Goal: Task Accomplishment & Management: Use online tool/utility

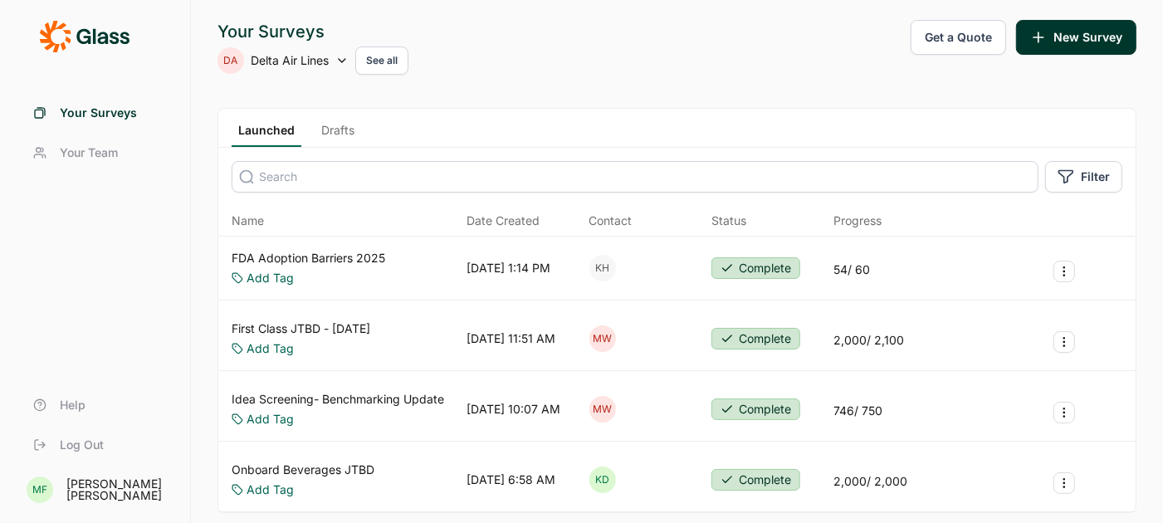
click at [339, 60] on icon at bounding box center [341, 60] width 13 height 13
type input "upstar"
click at [250, 144] on li "Upstart" at bounding box center [350, 143] width 266 height 37
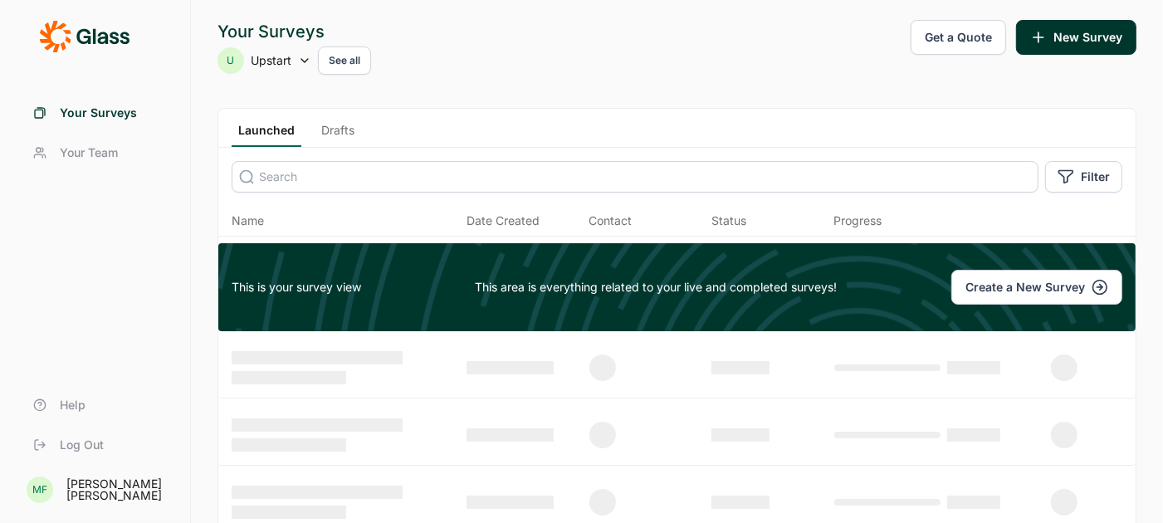
click at [338, 124] on link "Drafts" at bounding box center [338, 134] width 46 height 25
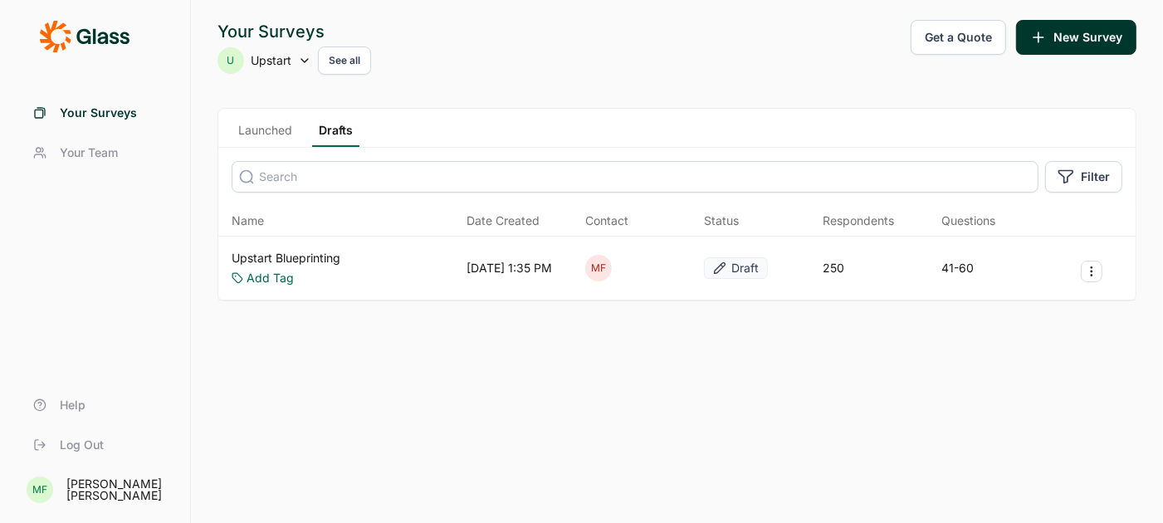
click at [319, 256] on link "Upstart Blueprinting" at bounding box center [286, 258] width 109 height 17
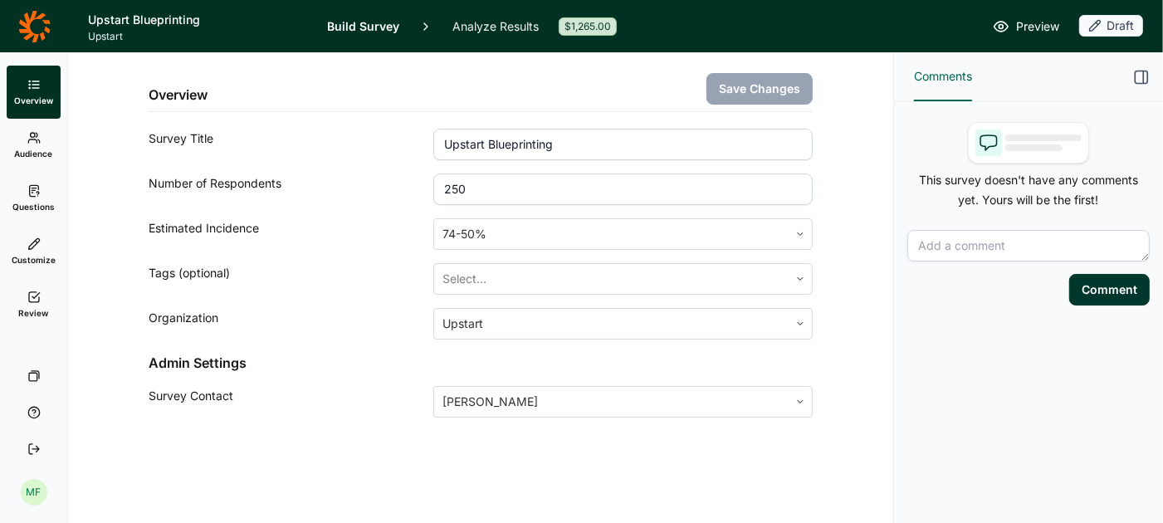
click at [35, 198] on link "Questions" at bounding box center [34, 198] width 54 height 53
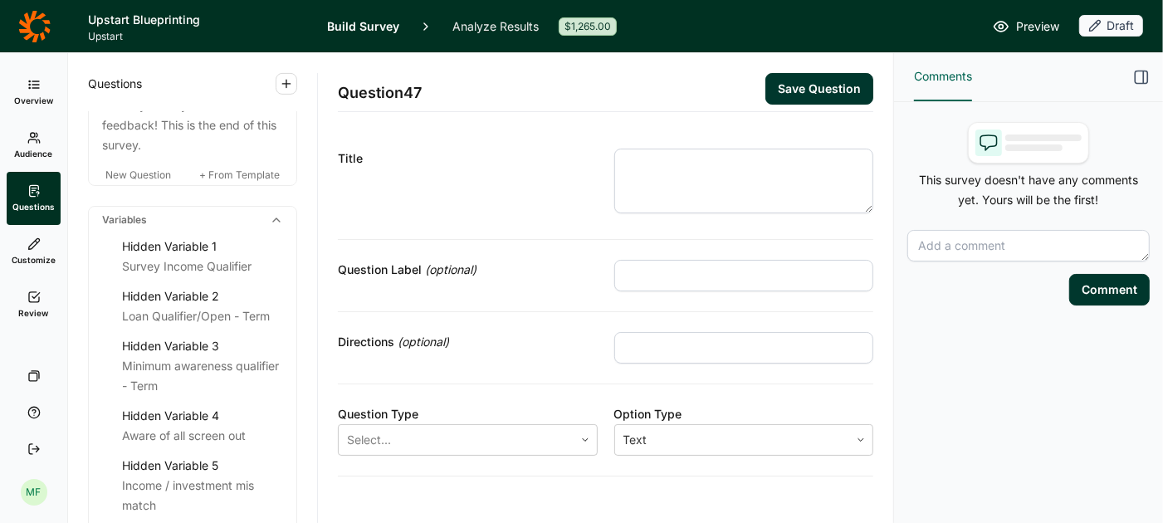
scroll to position [5195, 0]
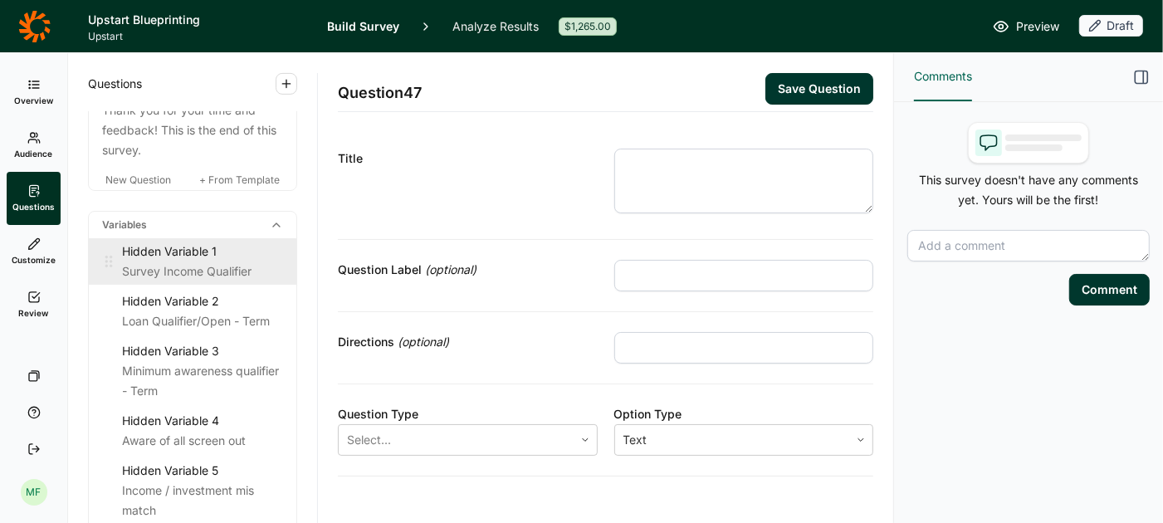
click at [155, 261] on div "Survey Income Qualifier" at bounding box center [202, 271] width 161 height 20
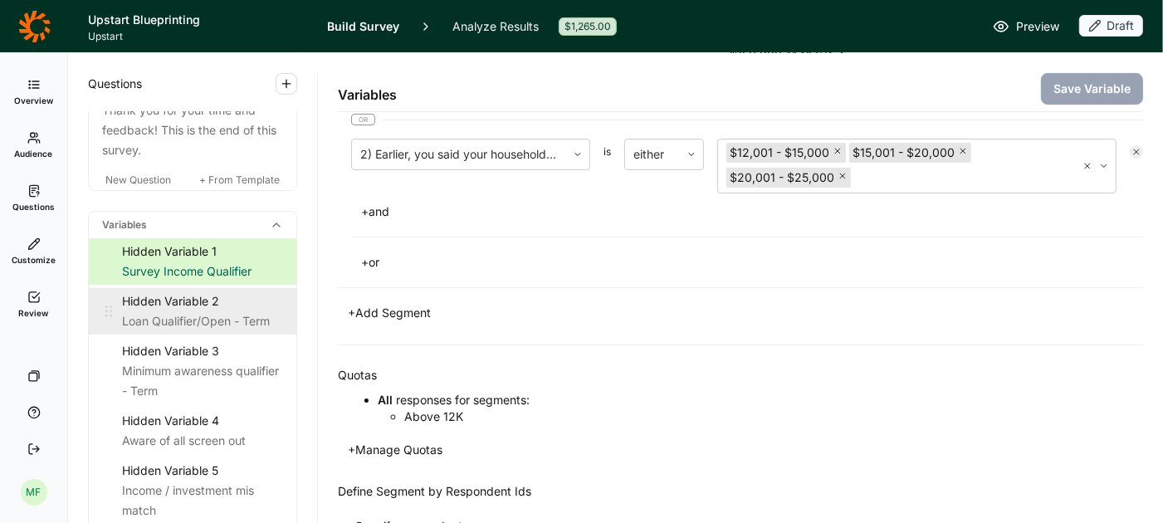
click at [222, 311] on div "Loan Qualifier/Open - Term" at bounding box center [202, 321] width 161 height 20
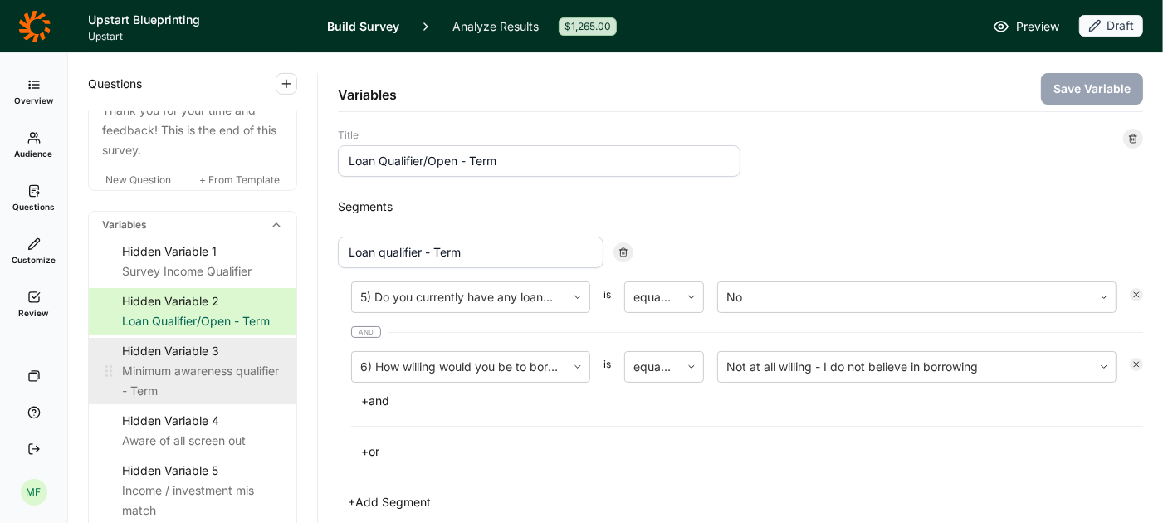
click at [236, 361] on div "Minimum awareness qualifier - Term" at bounding box center [202, 381] width 161 height 40
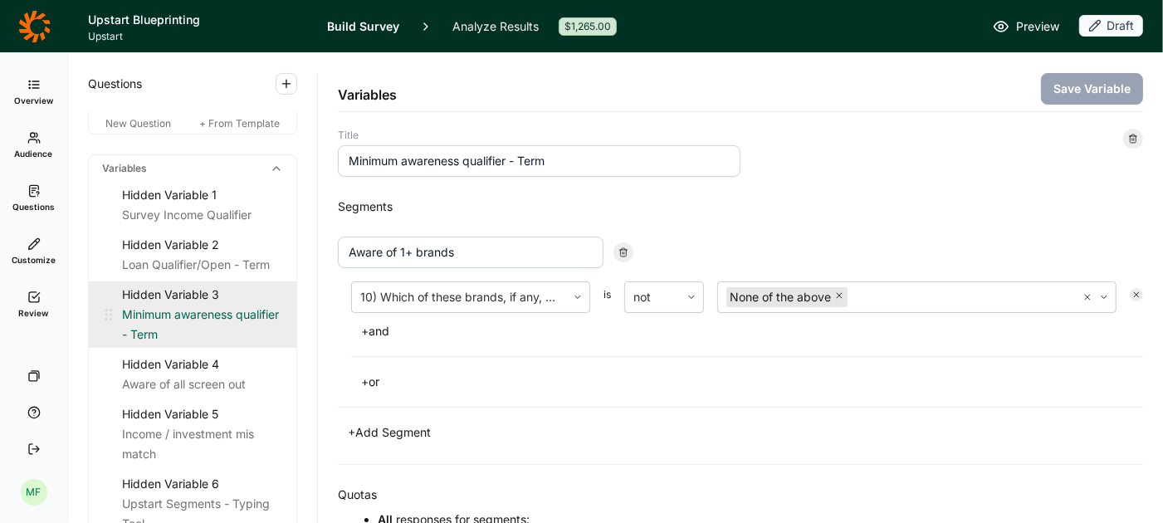
scroll to position [5264, 0]
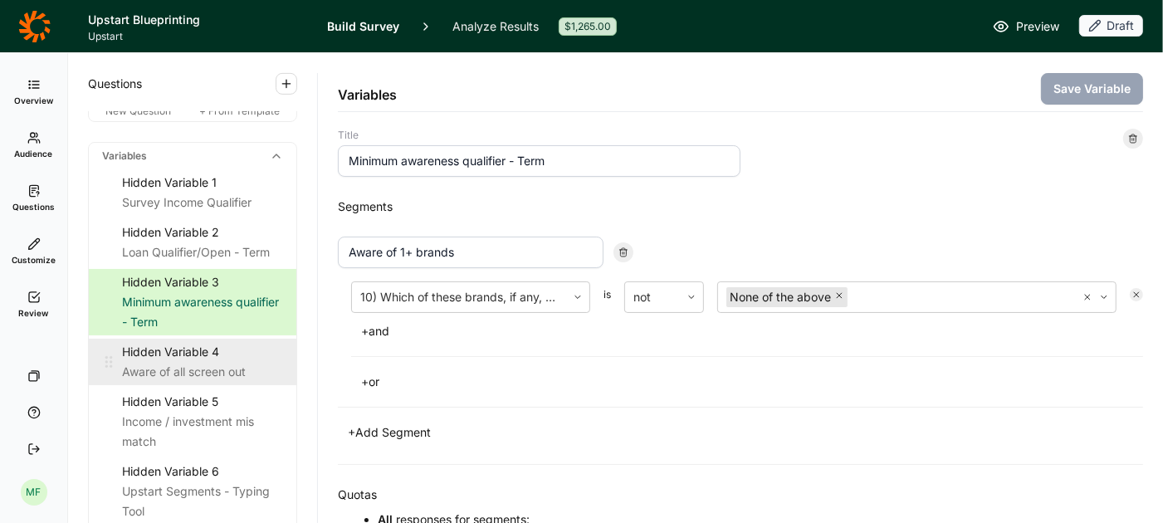
click at [198, 342] on div "Hidden Variable 4" at bounding box center [202, 352] width 161 height 20
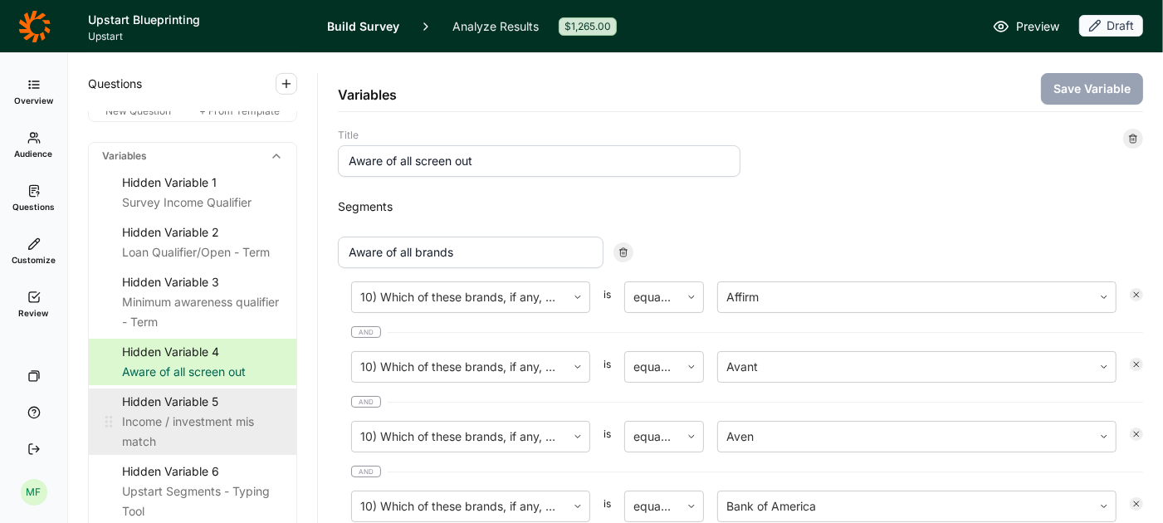
click at [227, 392] on div "Hidden Variable 5" at bounding box center [202, 402] width 161 height 20
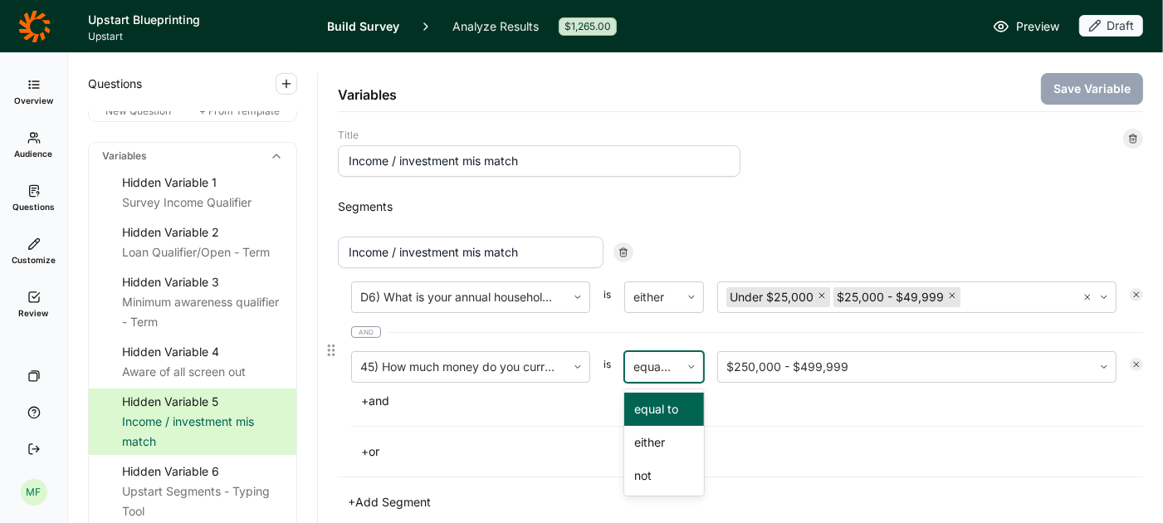
click at [661, 366] on div at bounding box center [652, 366] width 38 height 23
click at [651, 440] on div "either" at bounding box center [664, 442] width 80 height 33
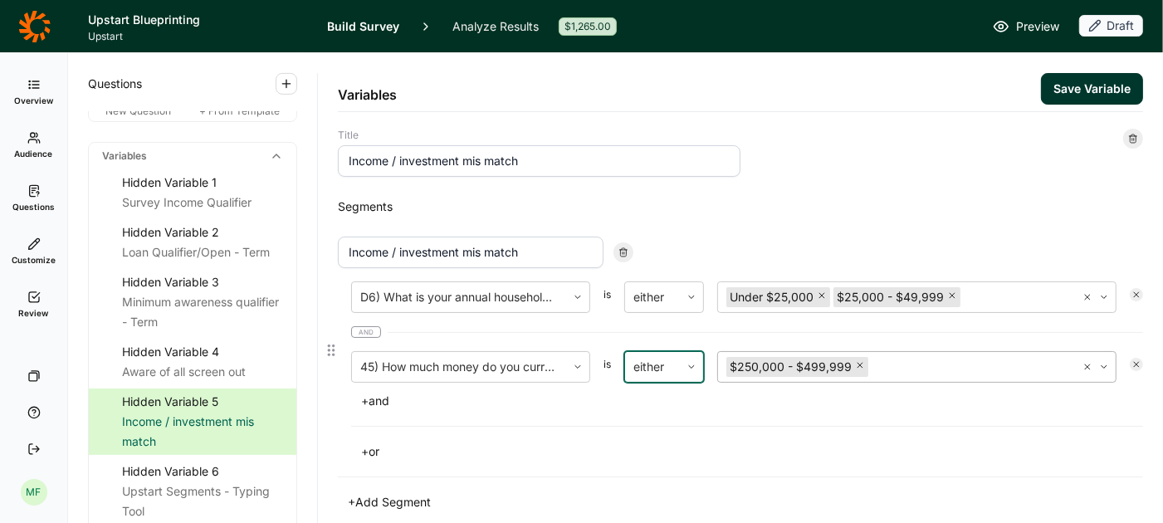
click at [898, 370] on div at bounding box center [969, 366] width 196 height 23
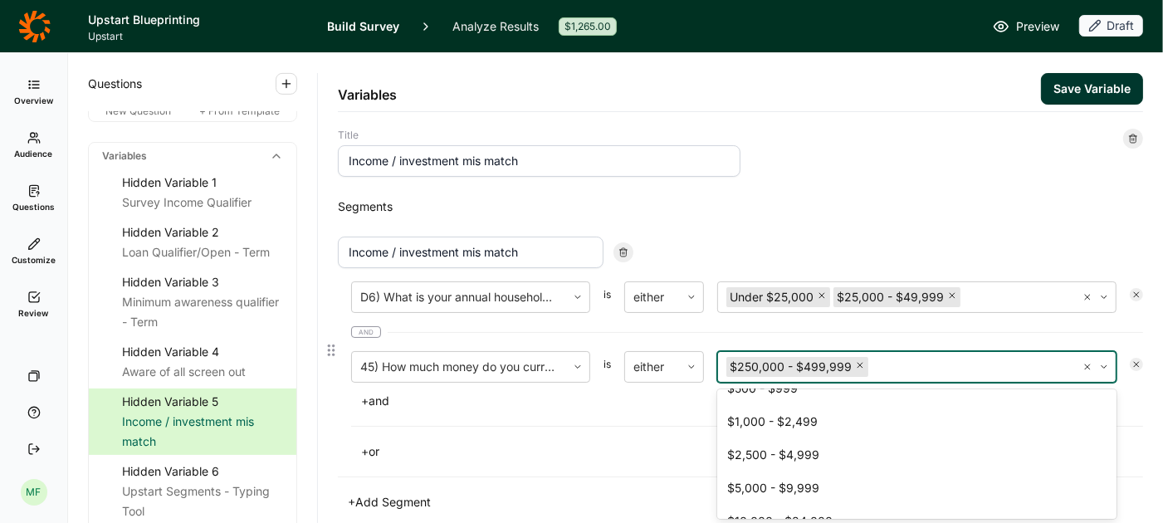
scroll to position [308, 0]
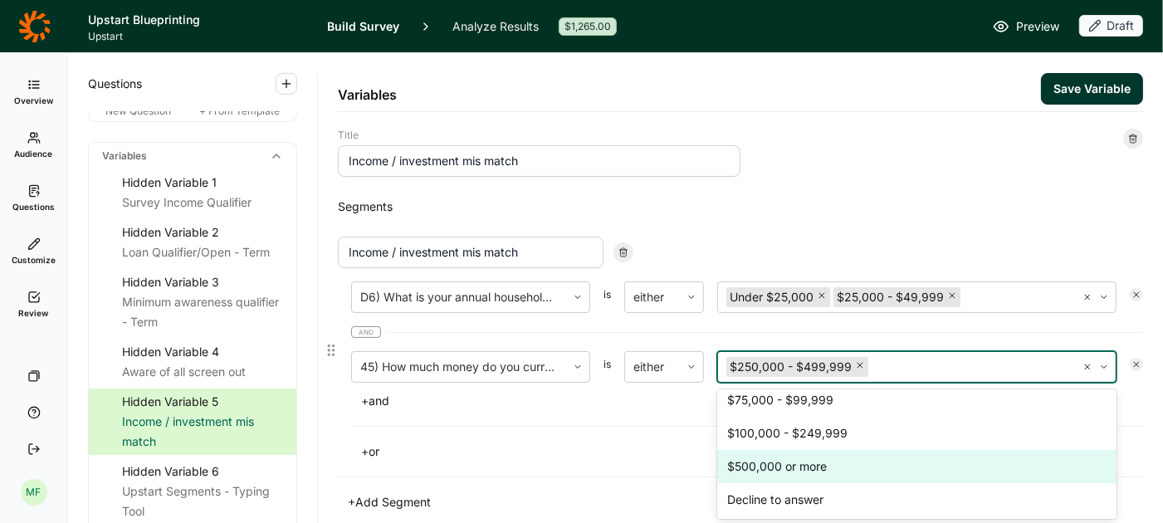
click at [828, 469] on div "$500,000 or more" at bounding box center [916, 466] width 399 height 33
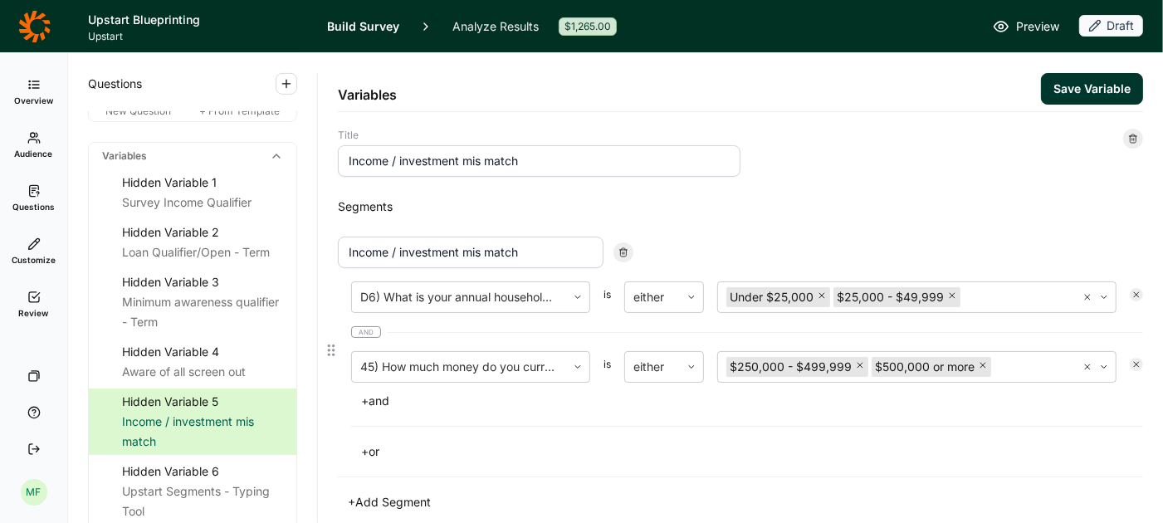
click at [641, 447] on div "+ or" at bounding box center [747, 451] width 792 height 23
click at [1059, 98] on button "Save Variable" at bounding box center [1092, 89] width 102 height 32
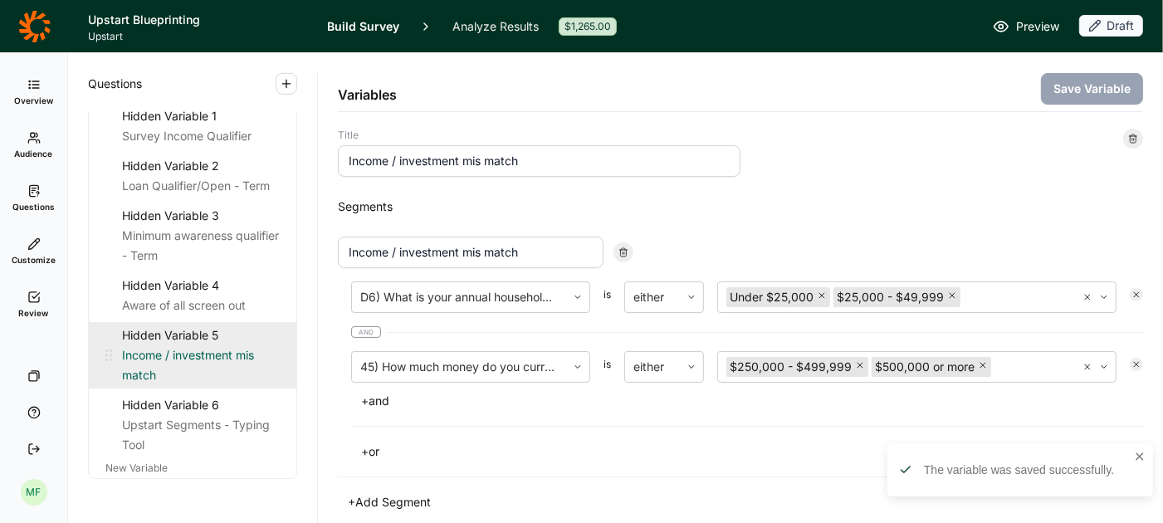
scroll to position [5369, 0]
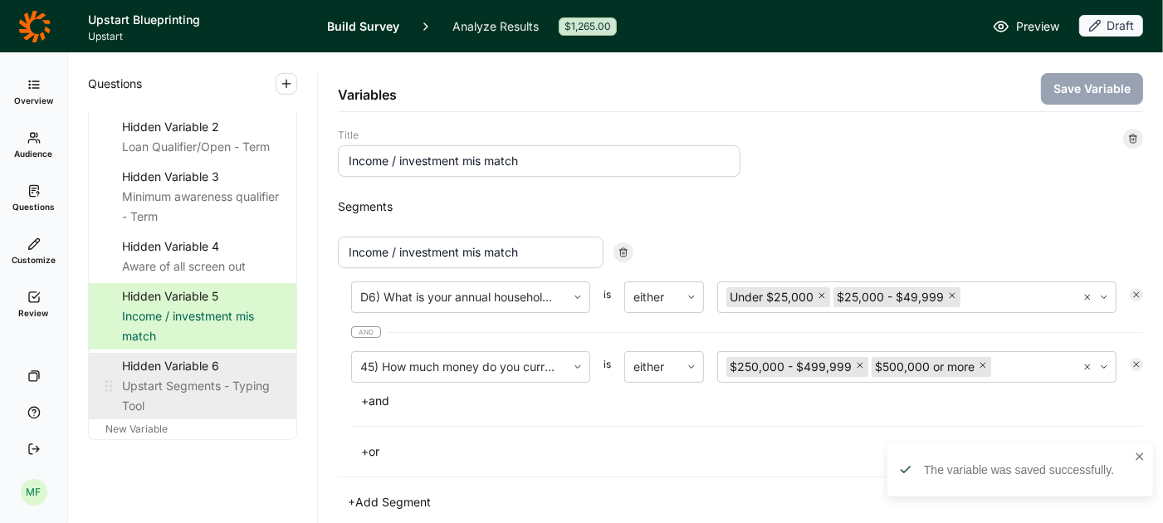
click at [173, 376] on div "Upstart Segments - Typing Tool" at bounding box center [202, 396] width 161 height 40
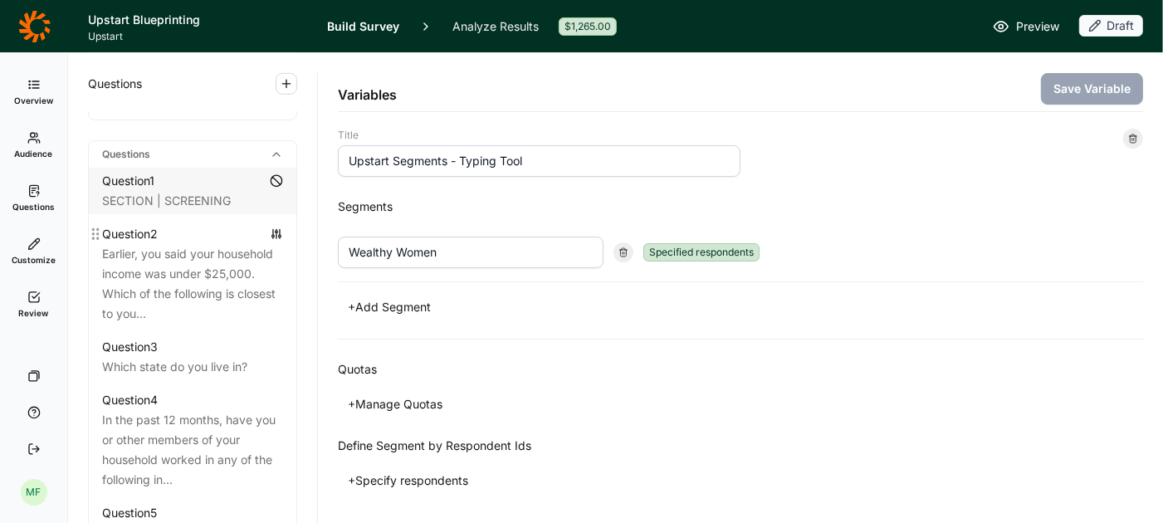
scroll to position [636, 0]
